Goal: Obtain resource: Download file/media

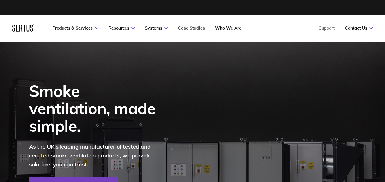
click at [195, 29] on link "Case Studies" at bounding box center [191, 28] width 27 height 6
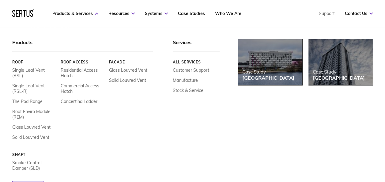
scroll to position [61, 0]
click at [21, 164] on link "Smoke Control Damper (SLD)" at bounding box center [34, 165] width 44 height 11
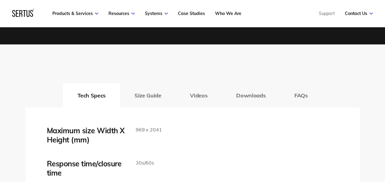
scroll to position [981, 0]
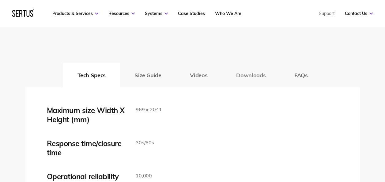
click at [259, 75] on button "Downloads" at bounding box center [251, 75] width 58 height 25
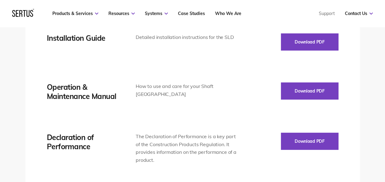
scroll to position [1134, 0]
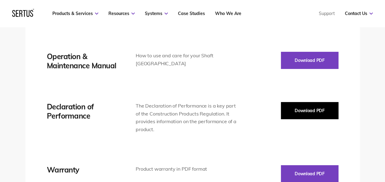
click at [304, 110] on button "Download PDF" at bounding box center [310, 110] width 58 height 17
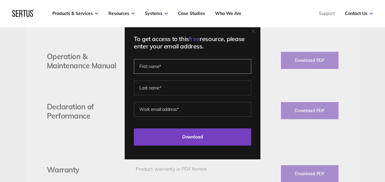
click at [173, 68] on input "text" at bounding box center [192, 66] width 117 height 15
type input "[PERSON_NAME]"
type input "[PERSON_NAME][EMAIL_ADDRESS][DOMAIN_NAME]"
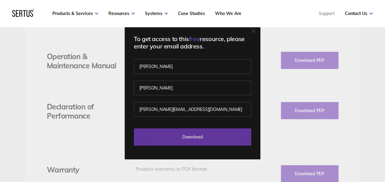
click at [193, 140] on input "Download" at bounding box center [192, 136] width 117 height 17
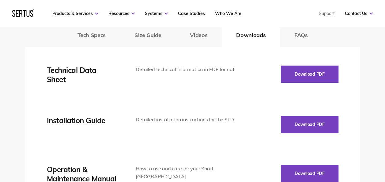
scroll to position [1012, 0]
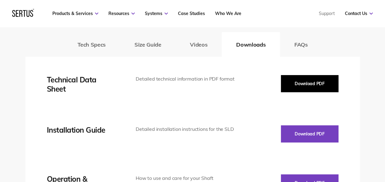
click at [294, 79] on button "Download PDF" at bounding box center [310, 83] width 58 height 17
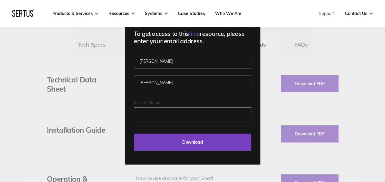
click at [158, 113] on input "Project Name" at bounding box center [192, 114] width 117 height 15
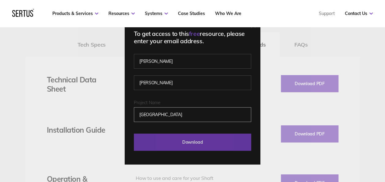
type input "[GEOGRAPHIC_DATA]"
click at [195, 143] on input "Download" at bounding box center [192, 142] width 117 height 17
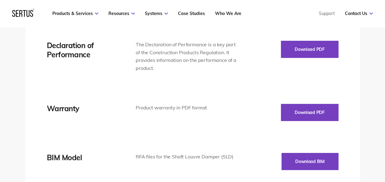
scroll to position [1226, 0]
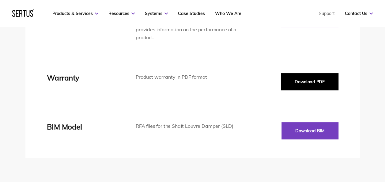
click at [292, 86] on button "Download PDF" at bounding box center [310, 81] width 58 height 17
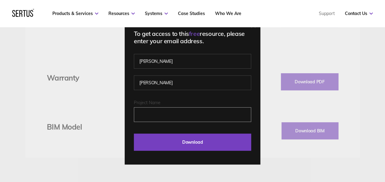
click at [148, 118] on input "Project Name" at bounding box center [192, 114] width 117 height 15
type input "[GEOGRAPHIC_DATA]"
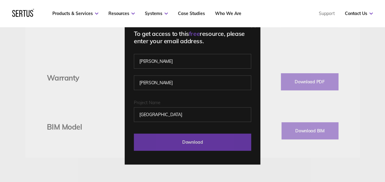
click at [191, 139] on input "Download" at bounding box center [192, 142] width 117 height 17
